Goal: Information Seeking & Learning: Learn about a topic

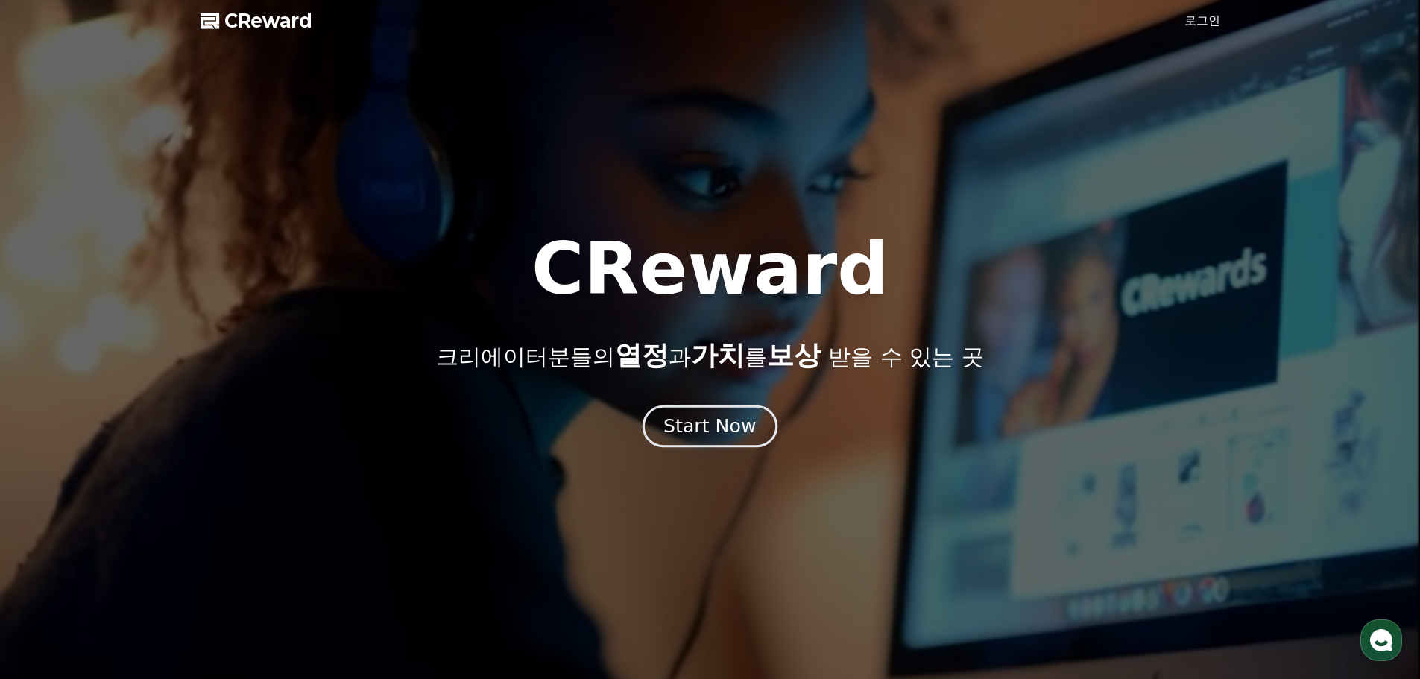
click at [720, 435] on div "Start Now" at bounding box center [709, 426] width 92 height 25
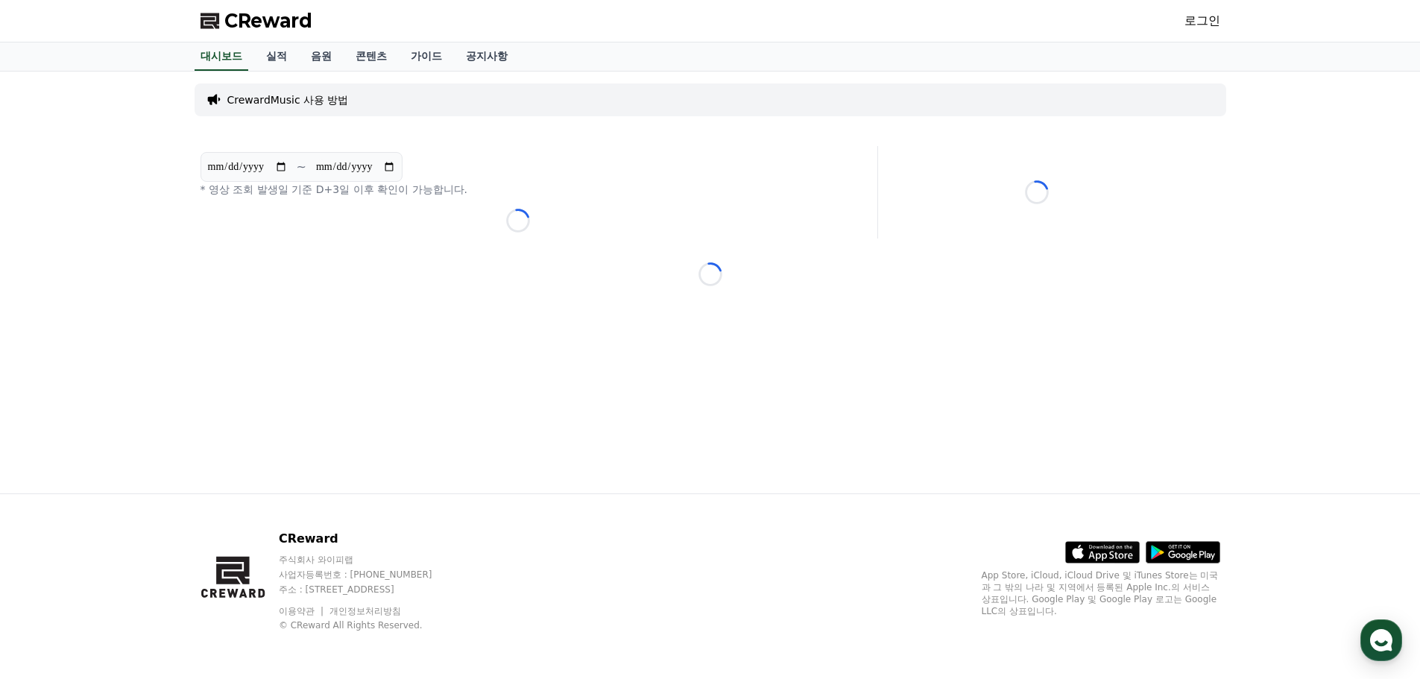
click at [1214, 13] on link "로그인" at bounding box center [1202, 21] width 36 height 18
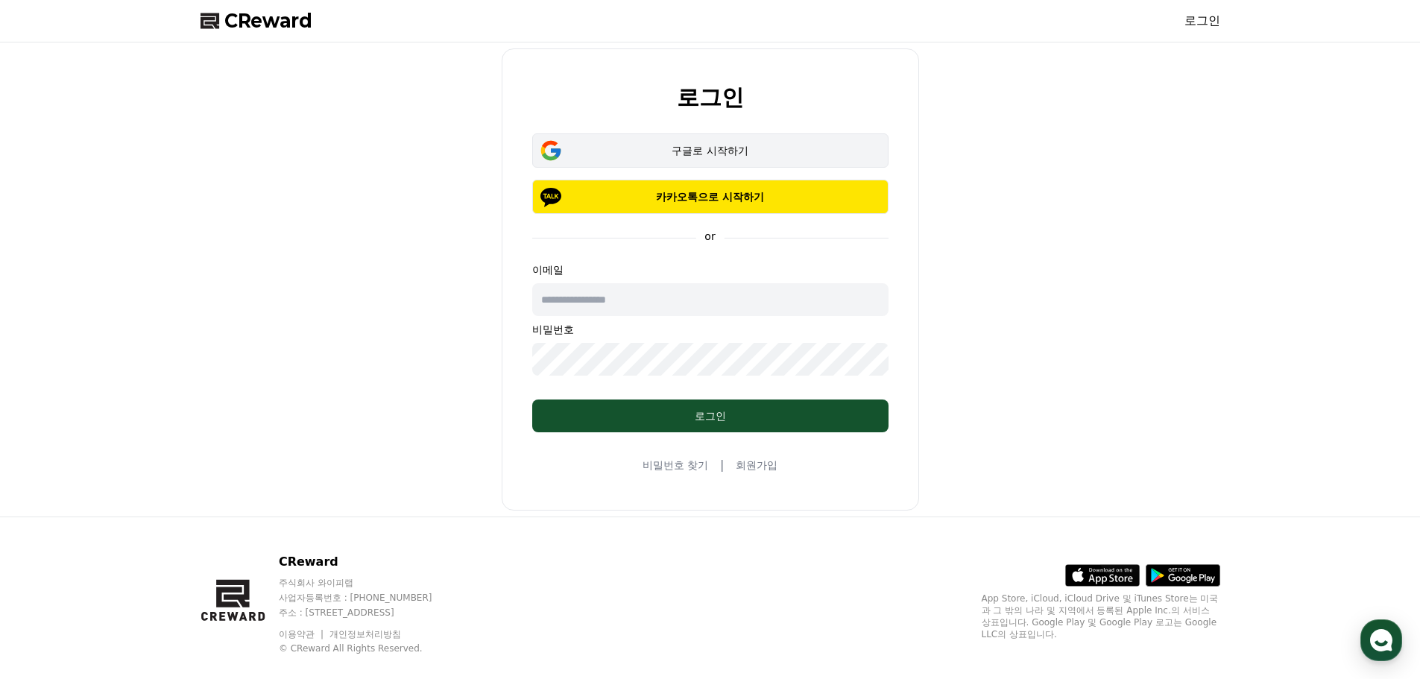
click at [704, 142] on button "구글로 시작하기" at bounding box center [710, 150] width 356 height 34
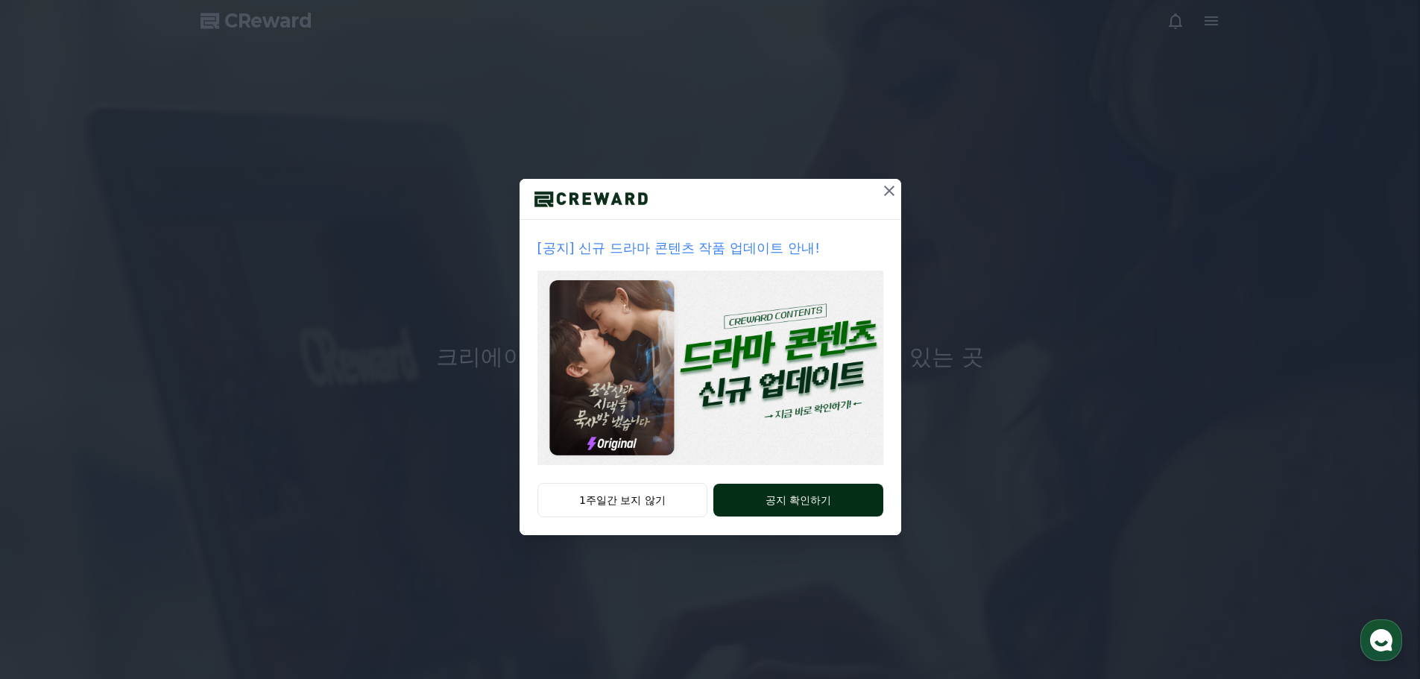
click at [793, 496] on button "공지 확인하기" at bounding box center [797, 500] width 169 height 33
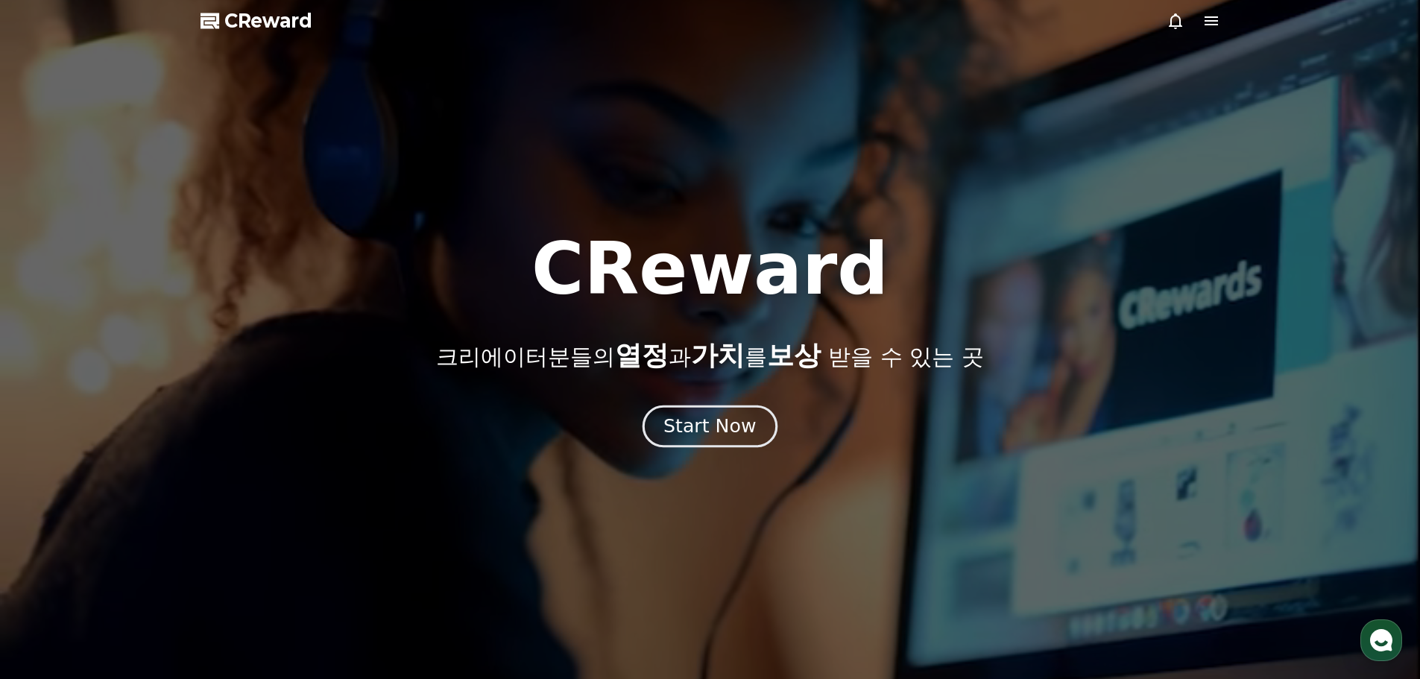
click at [713, 433] on div "Start Now" at bounding box center [709, 426] width 92 height 25
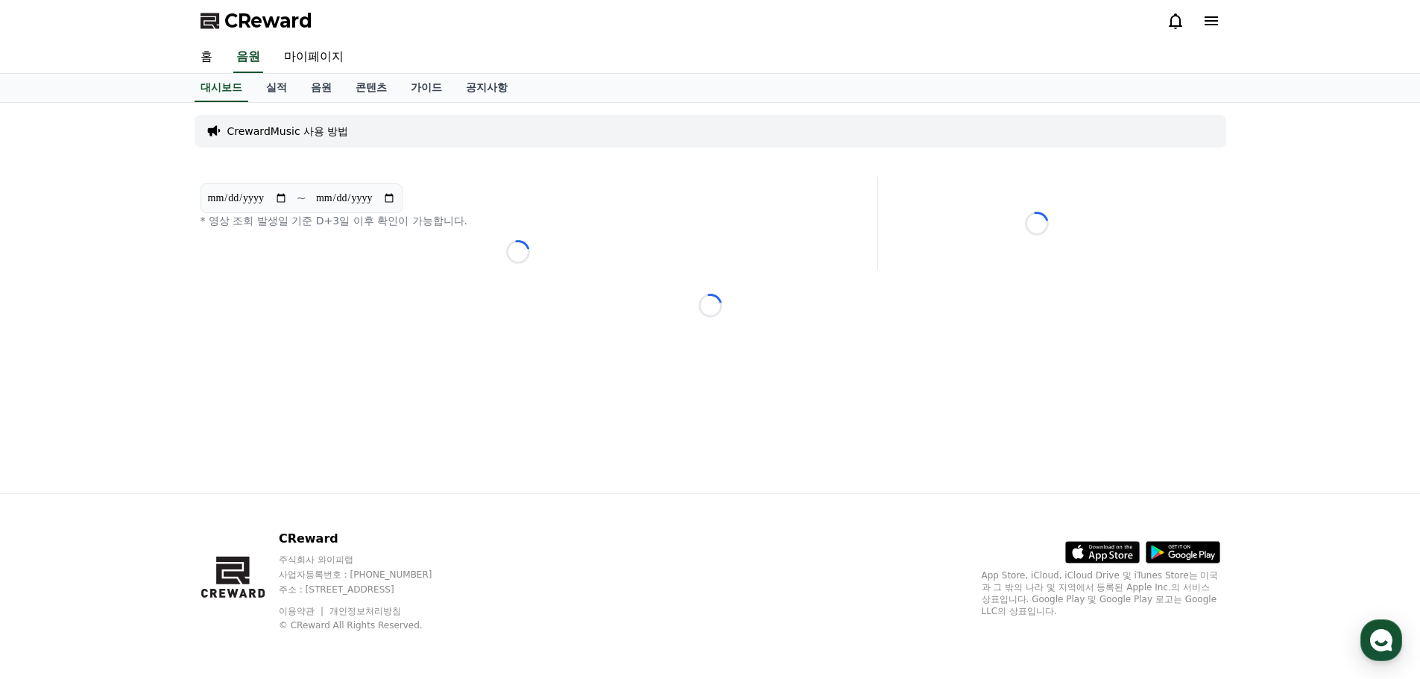
click at [713, 433] on div "**********" at bounding box center [710, 298] width 1043 height 391
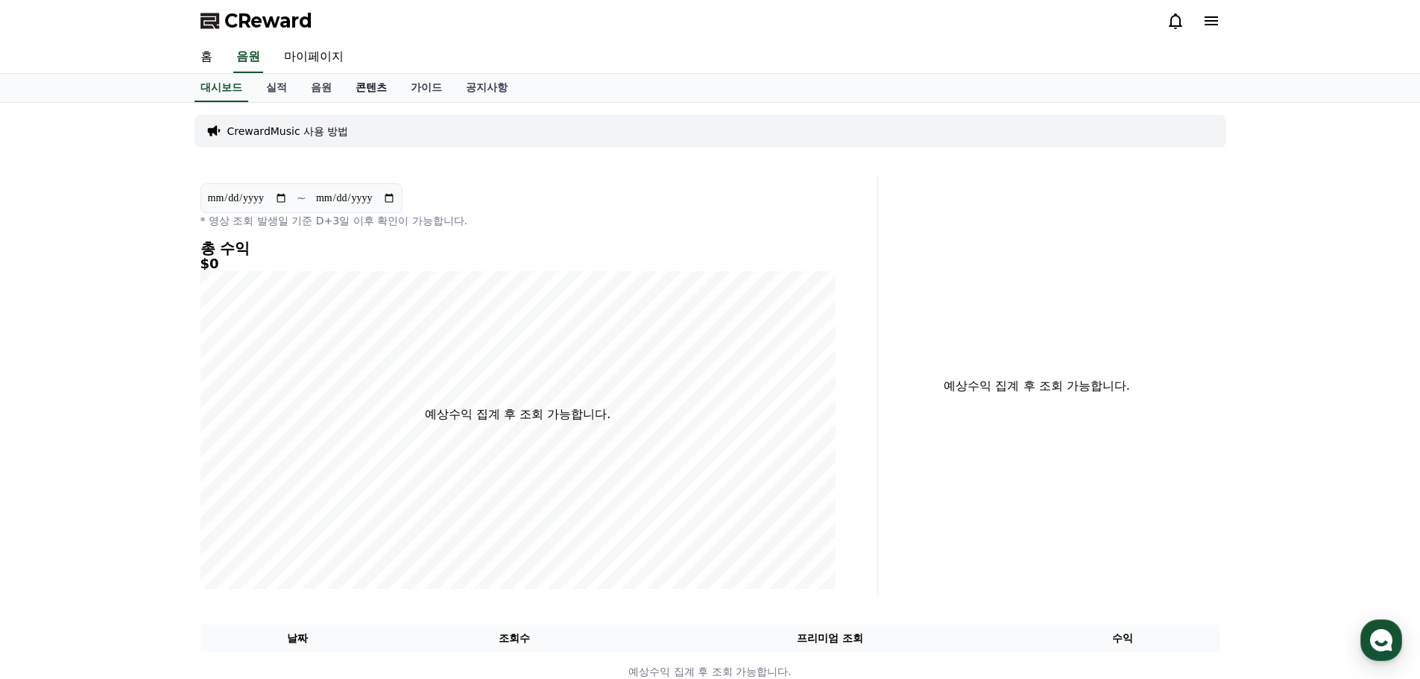
click at [392, 76] on link "콘텐츠" at bounding box center [371, 88] width 55 height 28
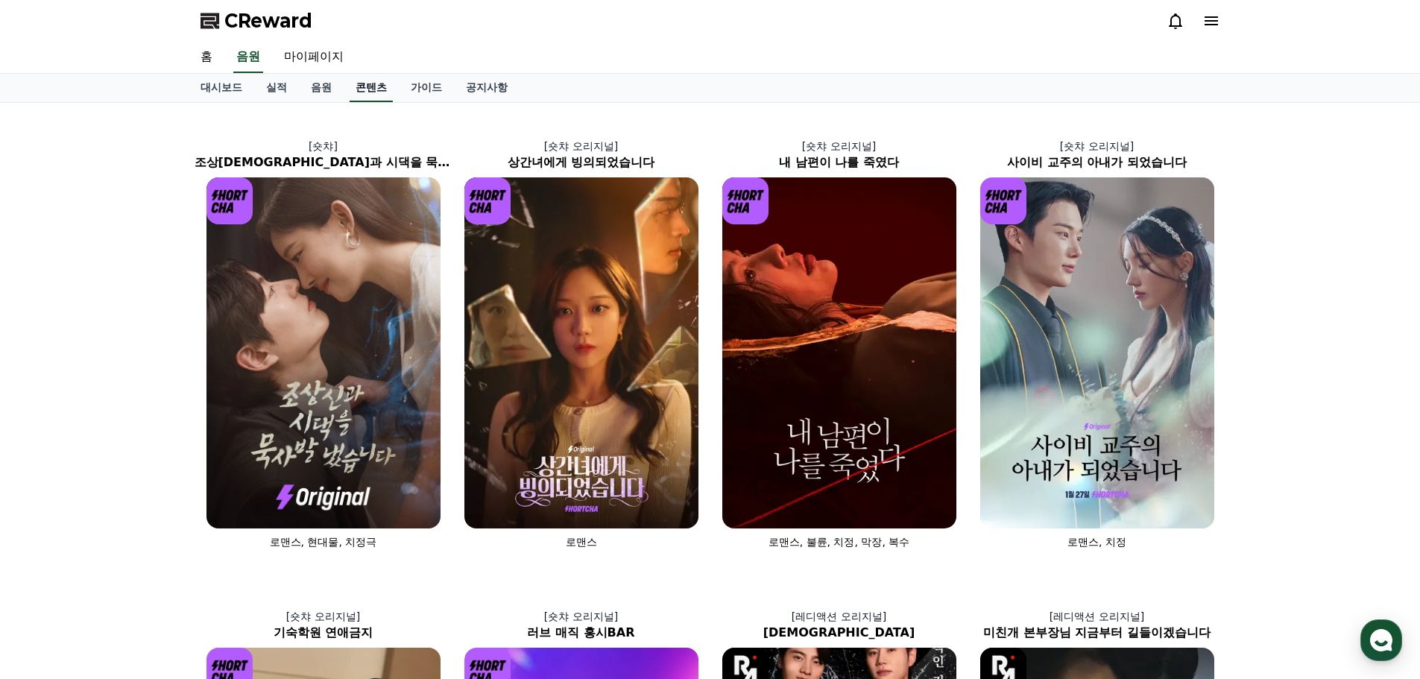
click at [376, 83] on link "콘텐츠" at bounding box center [371, 88] width 43 height 28
click at [493, 87] on link "공지사항" at bounding box center [487, 88] width 66 height 28
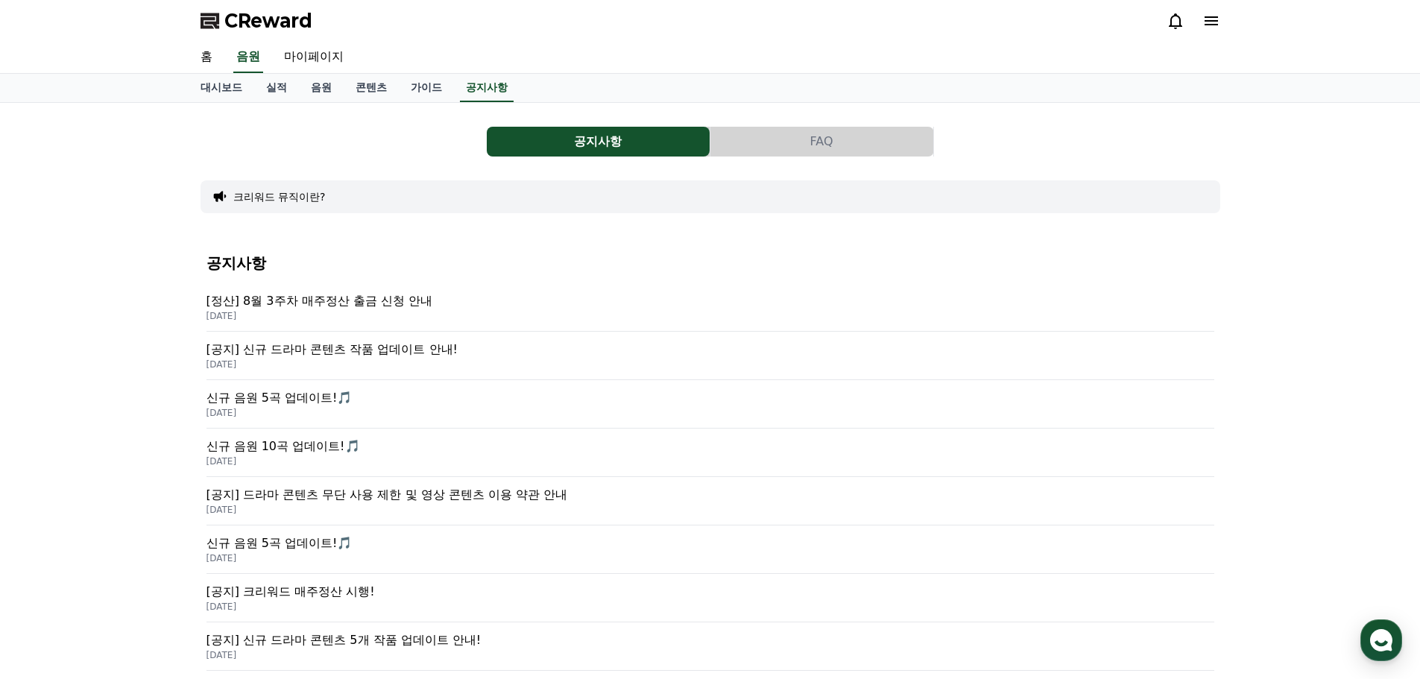
click at [358, 352] on p "[공지] 신규 드라마 콘텐츠 작품 업데이트 안내!" at bounding box center [710, 350] width 1008 height 18
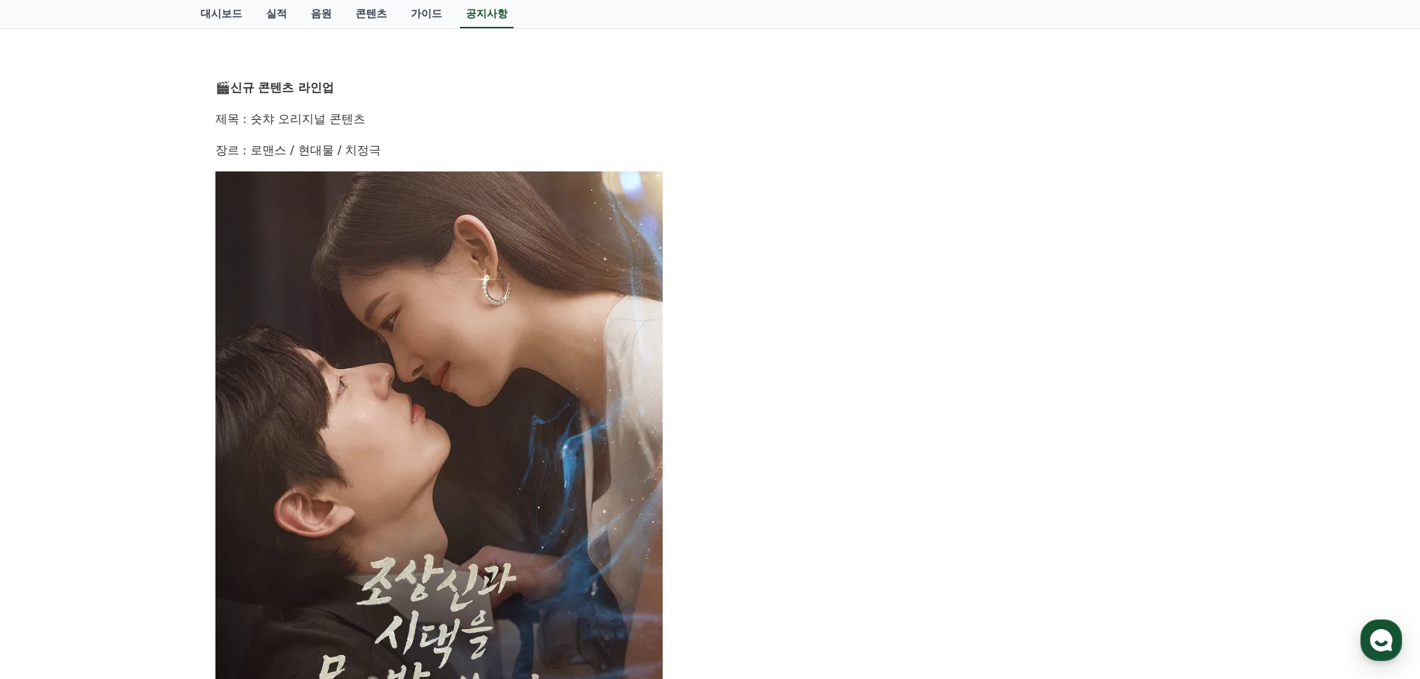
scroll to position [671, 0]
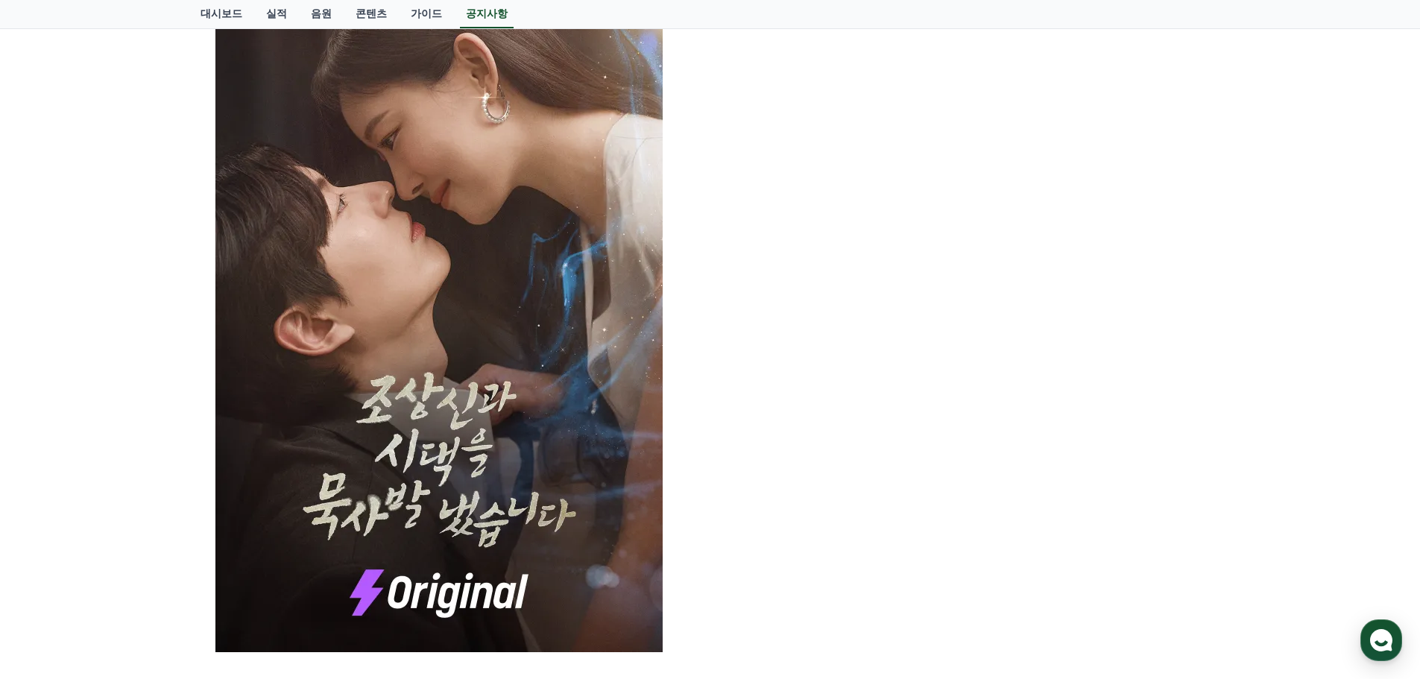
click at [414, 364] on img at bounding box center [438, 321] width 447 height 663
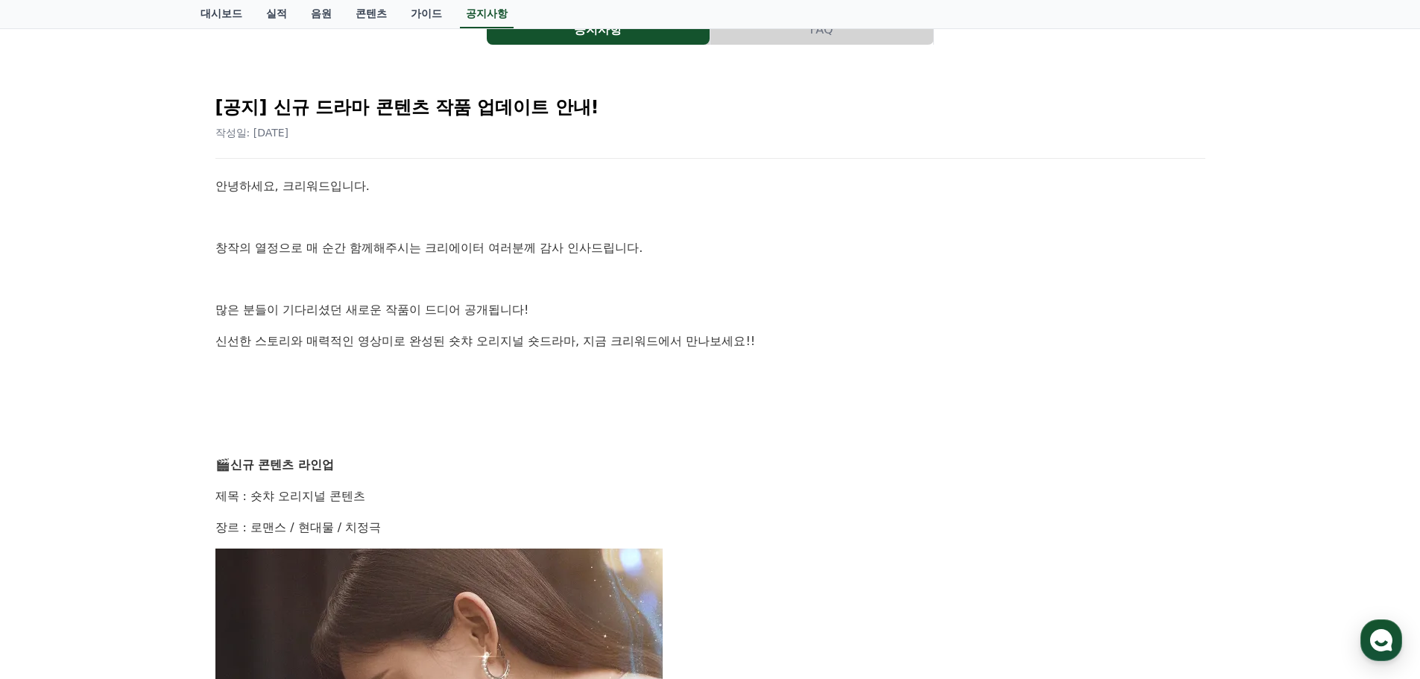
scroll to position [0, 0]
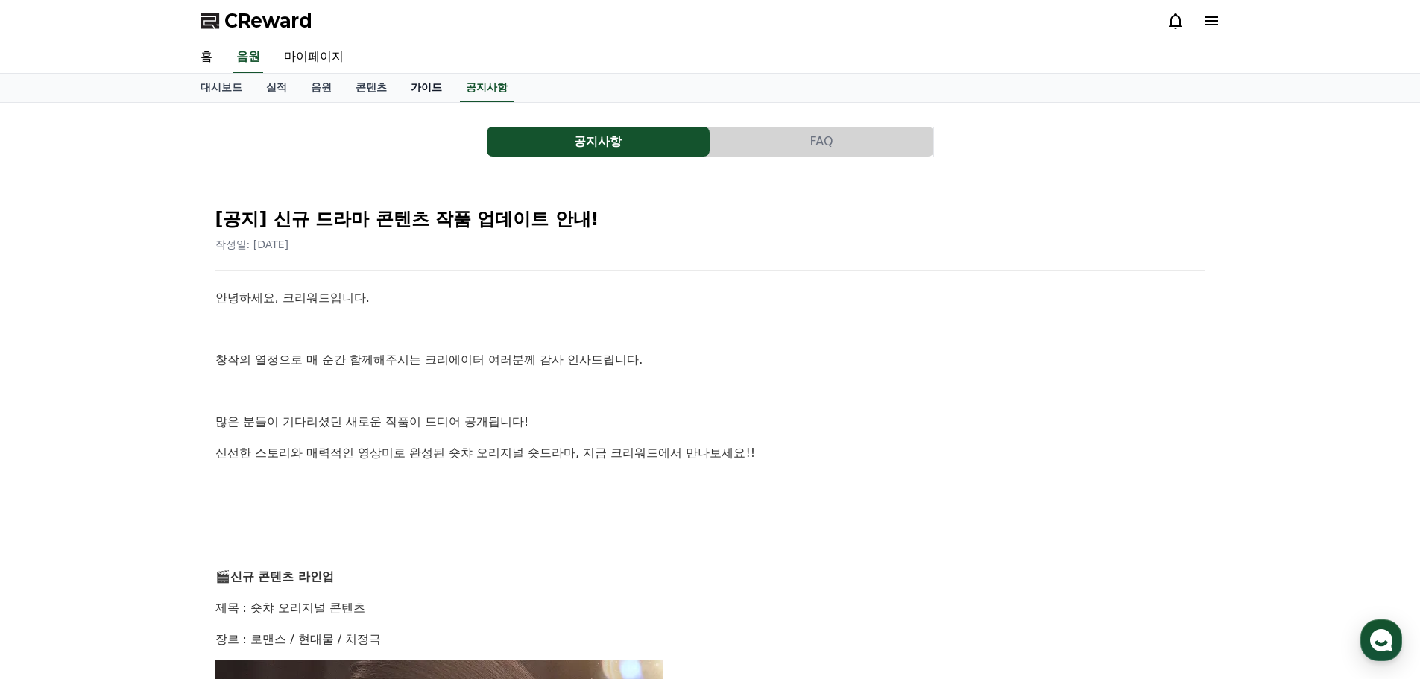
click at [428, 86] on link "가이드" at bounding box center [426, 88] width 55 height 28
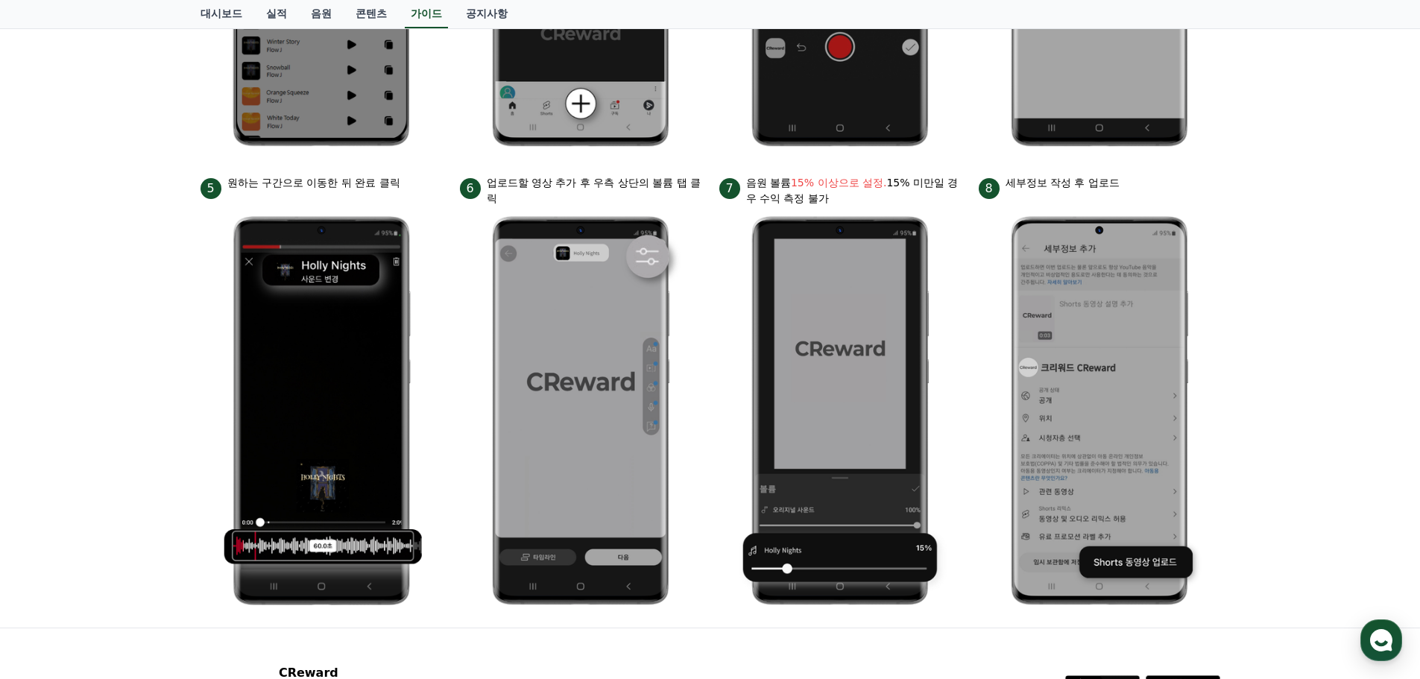
scroll to position [326, 0]
